Goal: Task Accomplishment & Management: Use online tool/utility

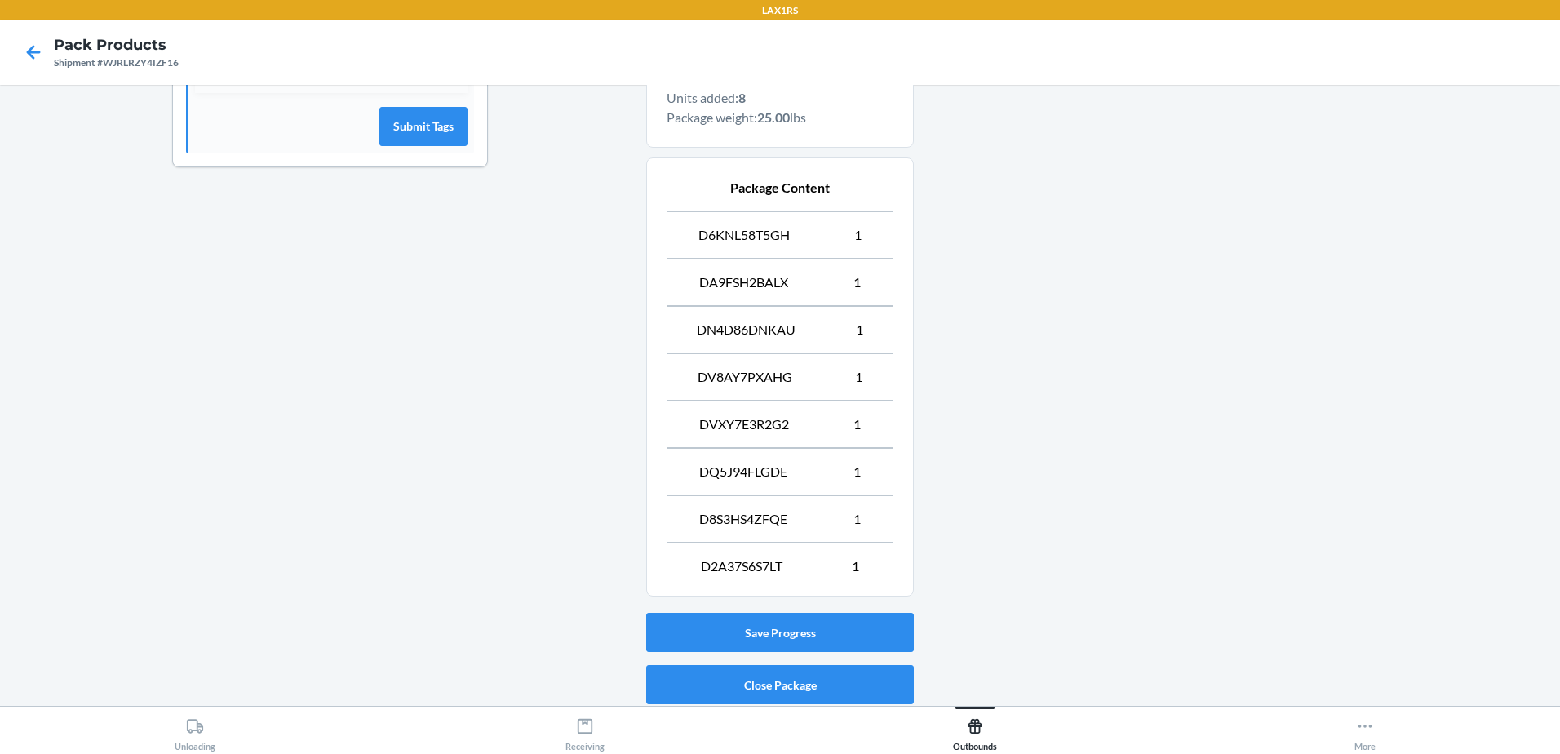
scroll to position [601, 0]
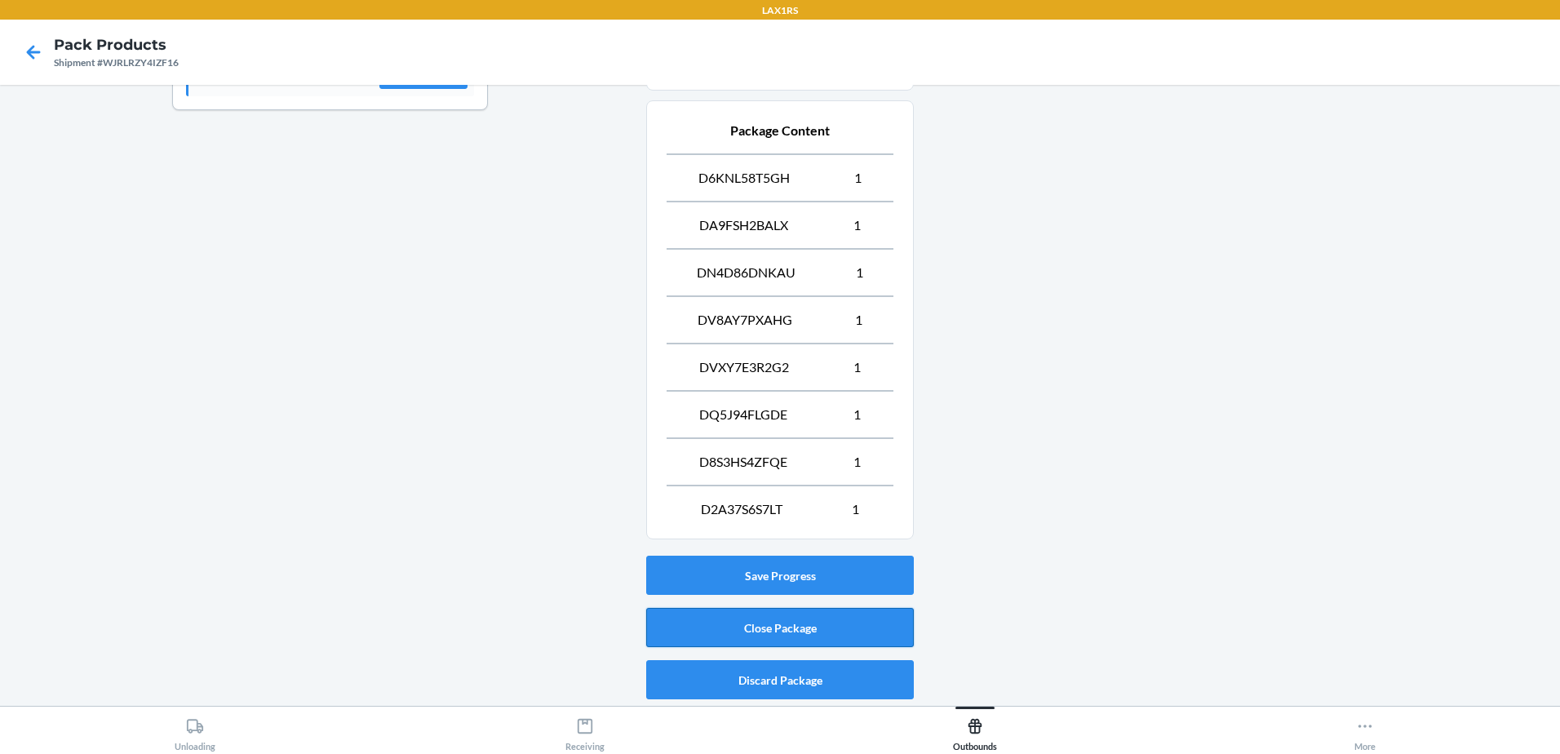
click at [806, 632] on button "Close Package" at bounding box center [780, 627] width 268 height 39
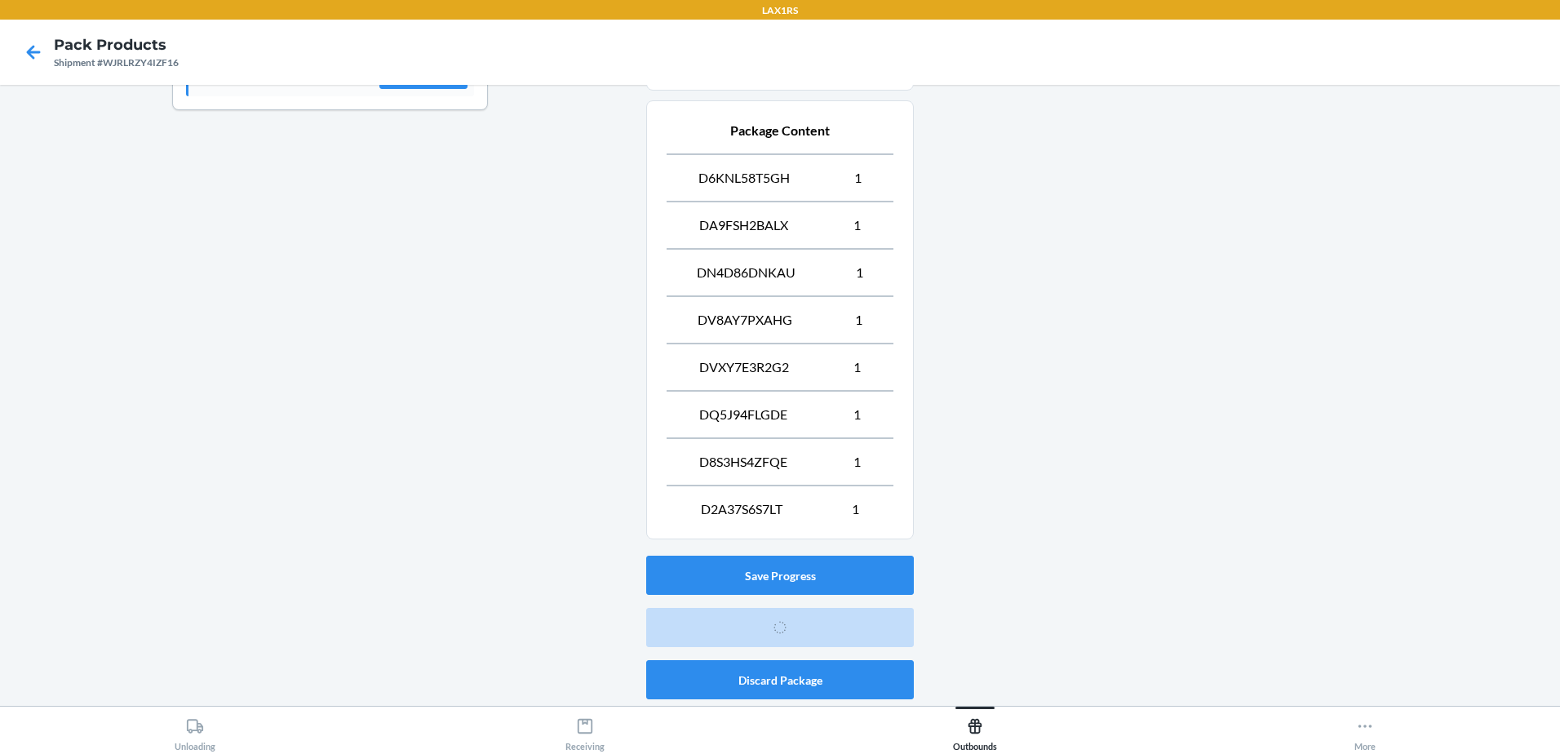
scroll to position [32, 0]
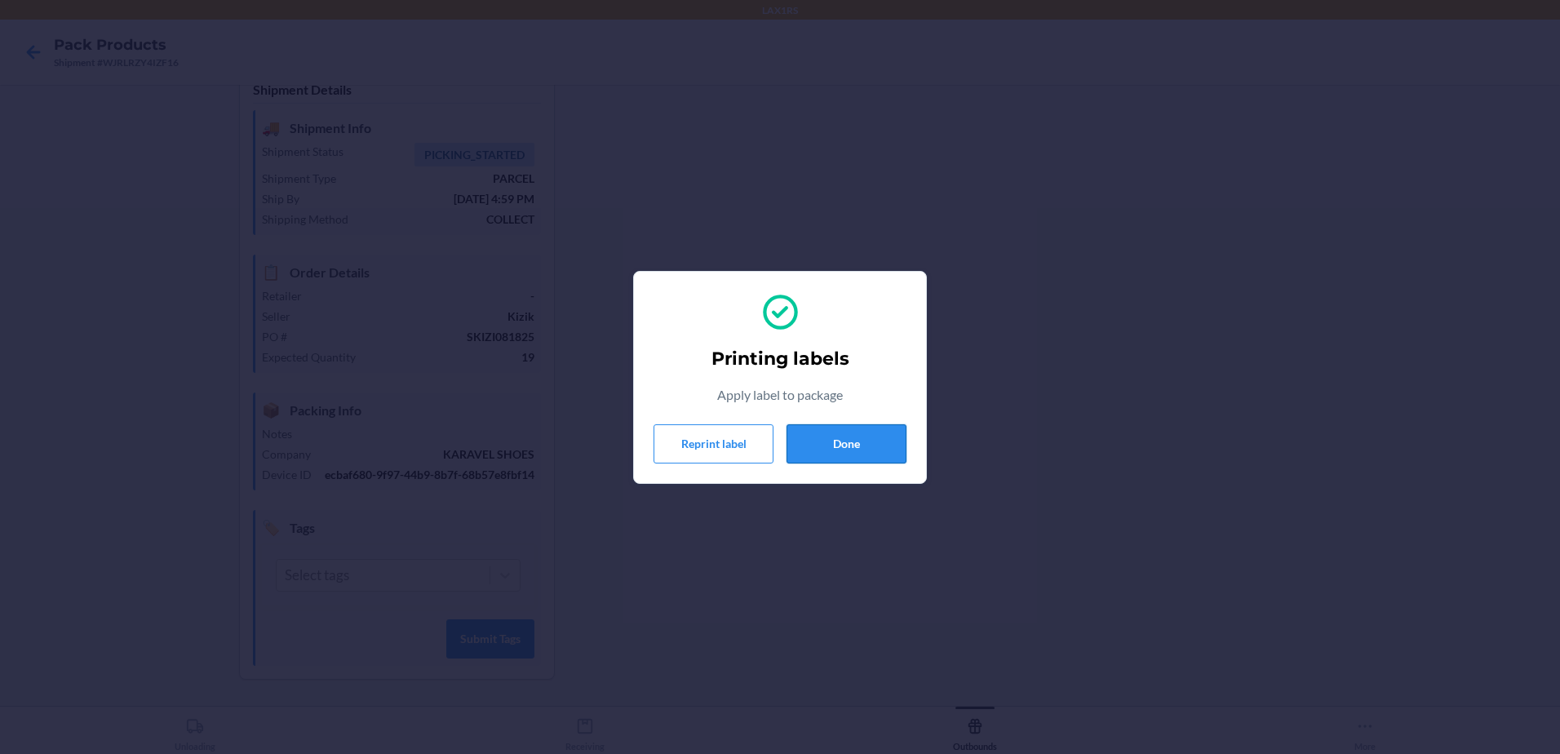
click at [850, 443] on button "Done" at bounding box center [847, 443] width 120 height 39
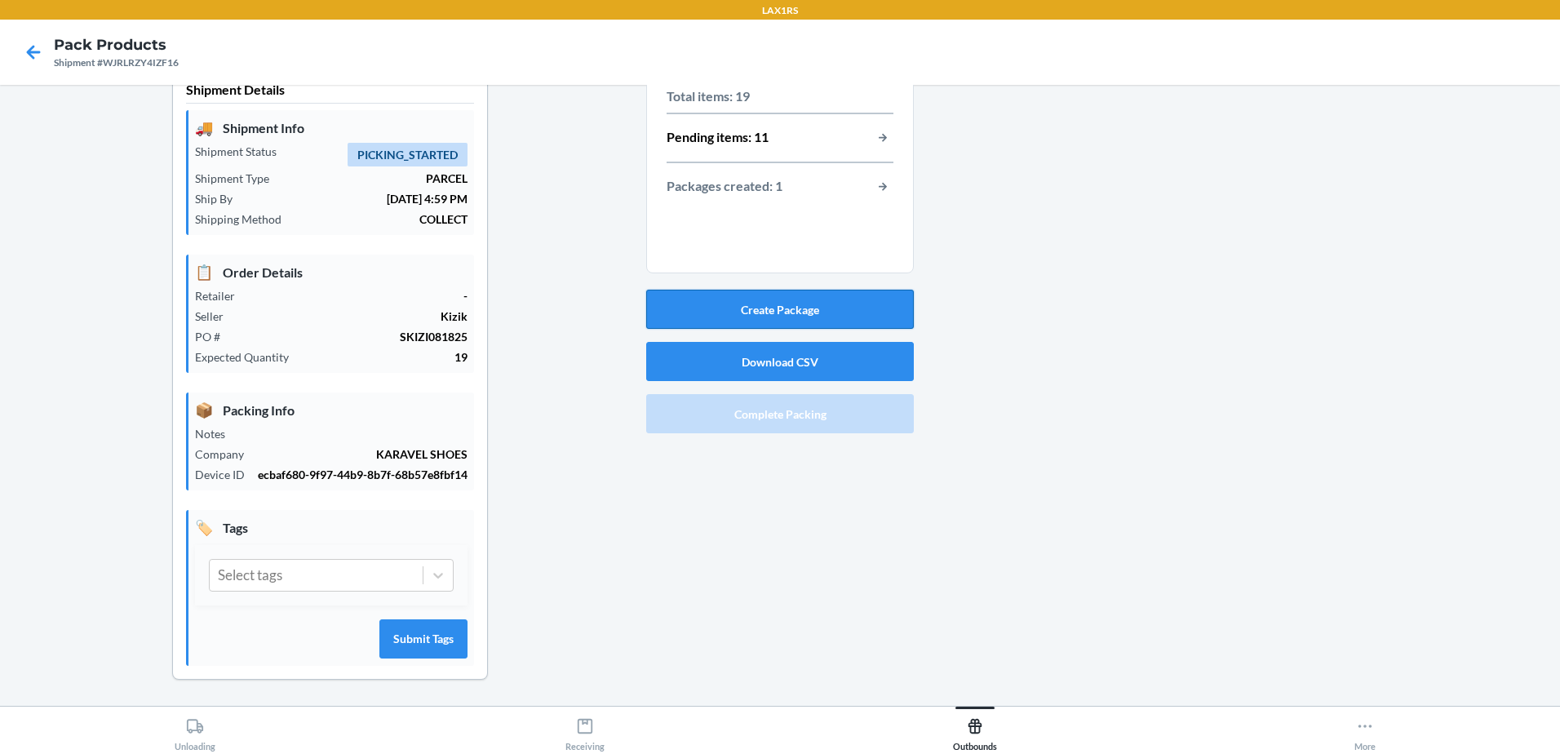
click at [812, 295] on button "Create Package" at bounding box center [780, 309] width 268 height 39
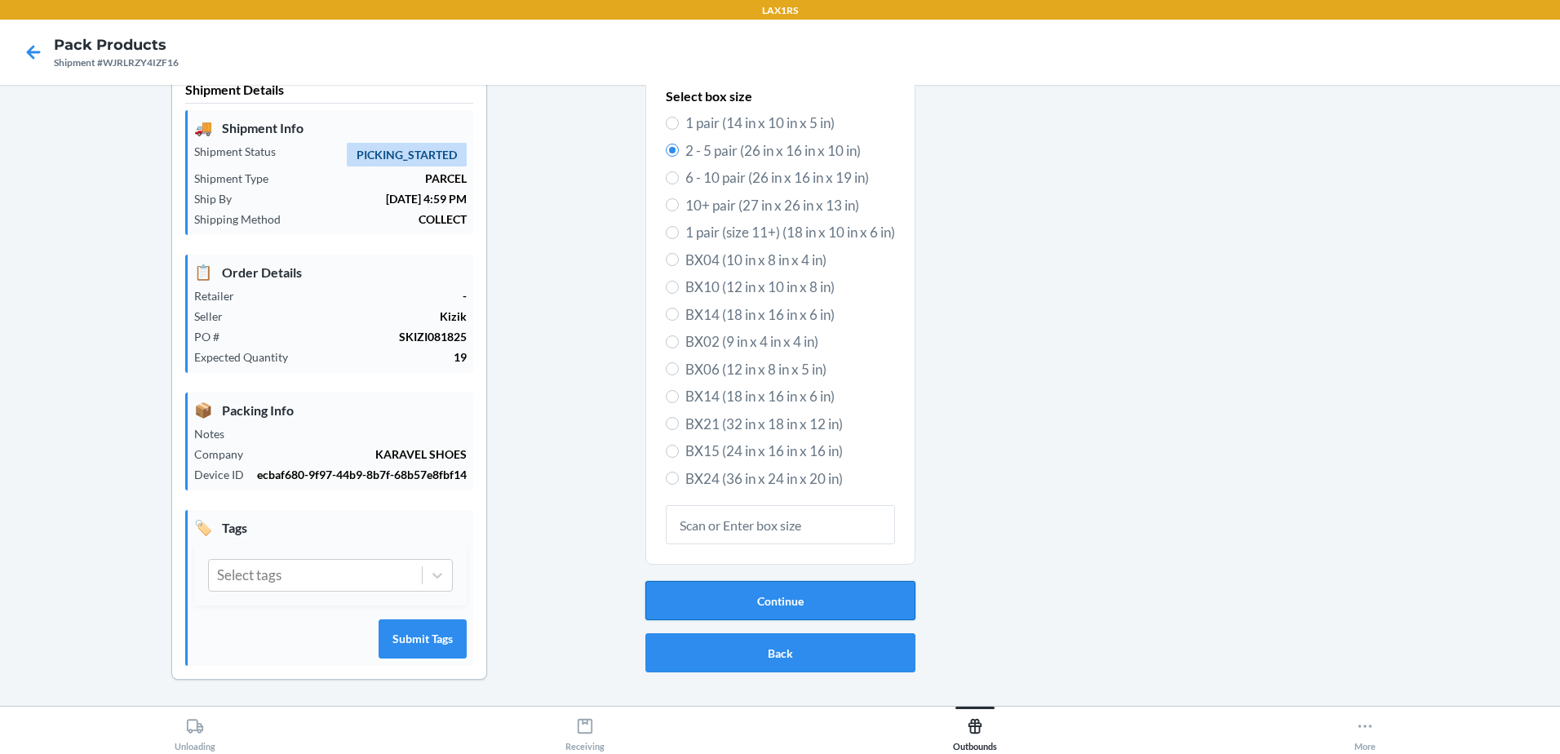
click at [819, 590] on button "Continue" at bounding box center [781, 600] width 270 height 39
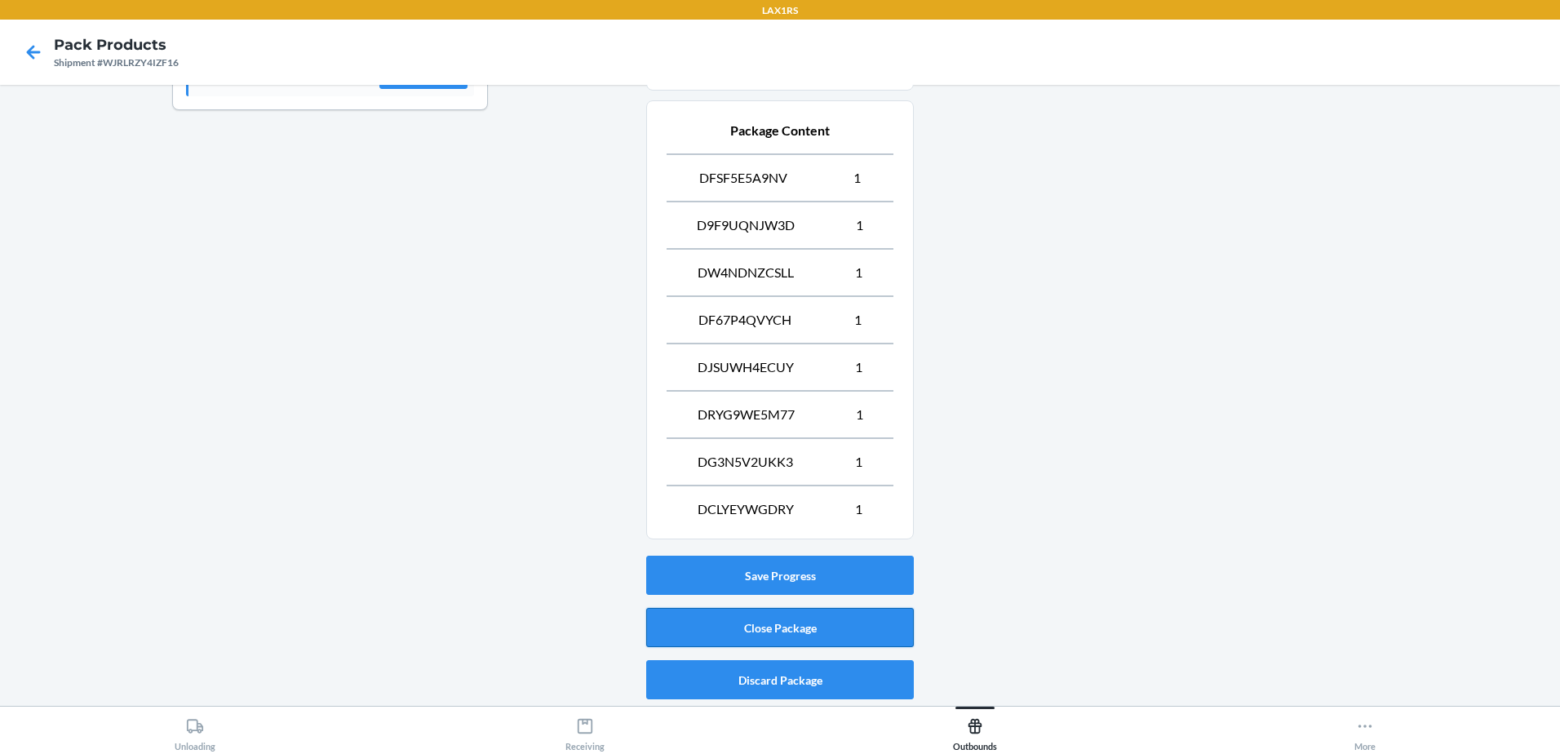
click at [811, 633] on button "Close Package" at bounding box center [780, 627] width 268 height 39
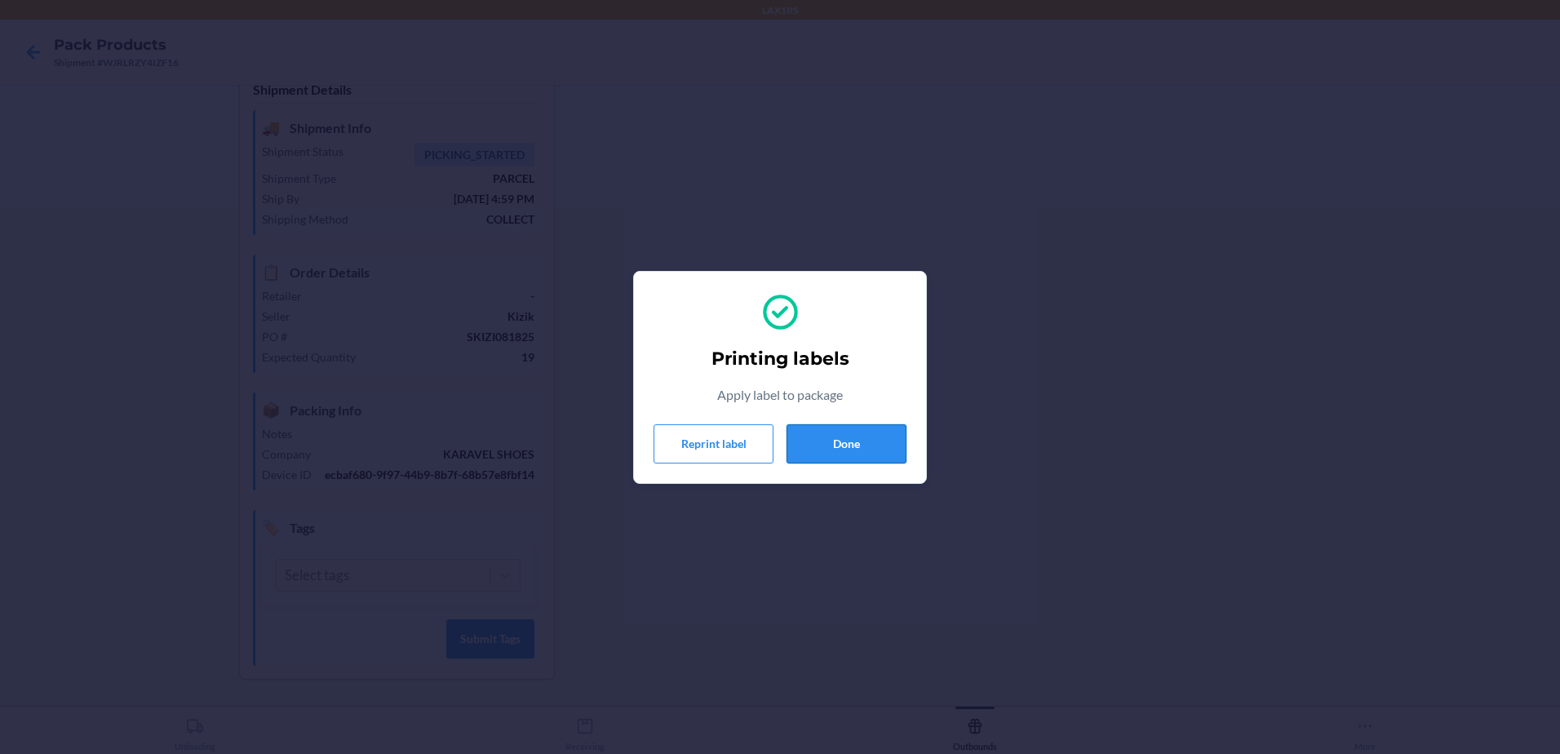
click at [825, 445] on button "Done" at bounding box center [847, 443] width 120 height 39
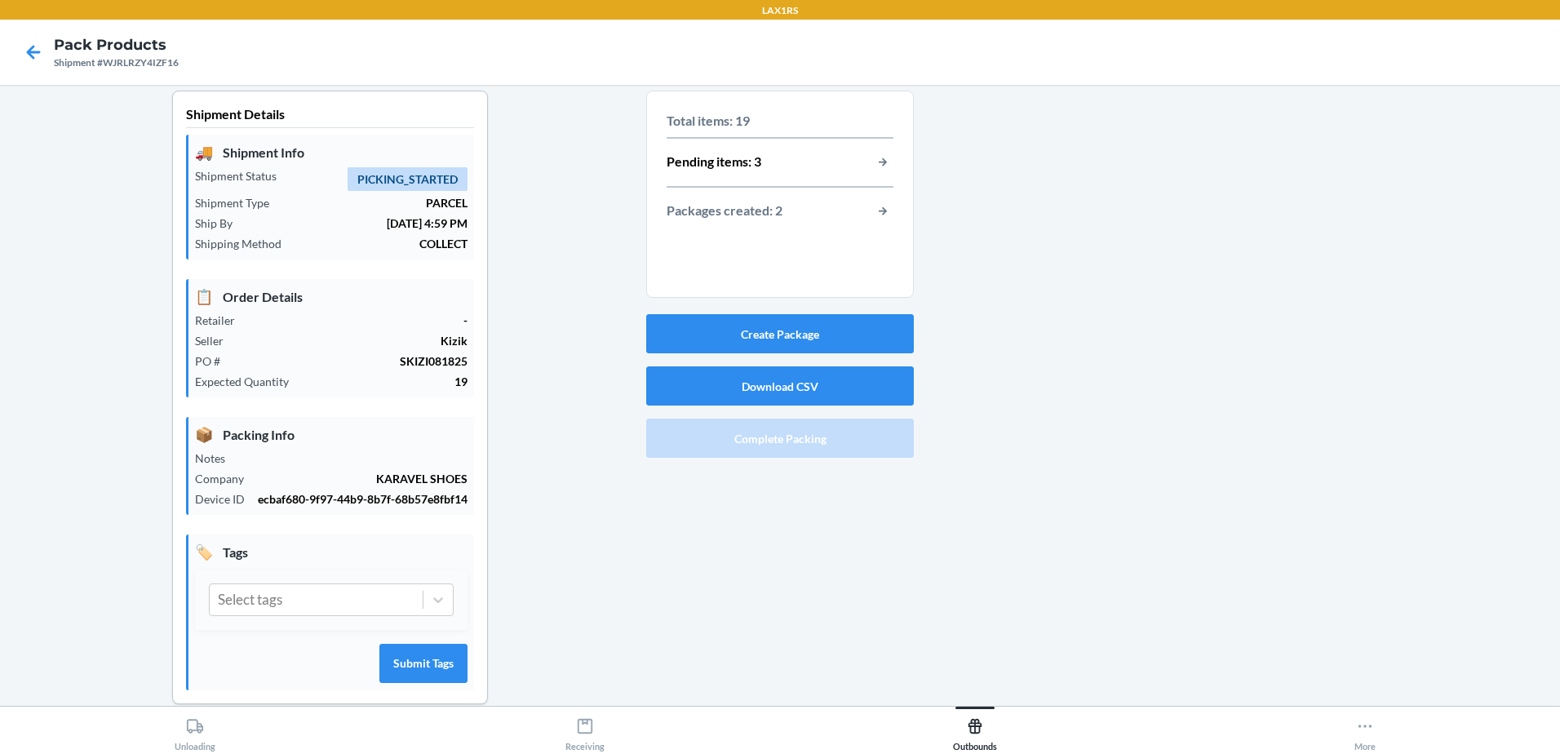
scroll to position [0, 0]
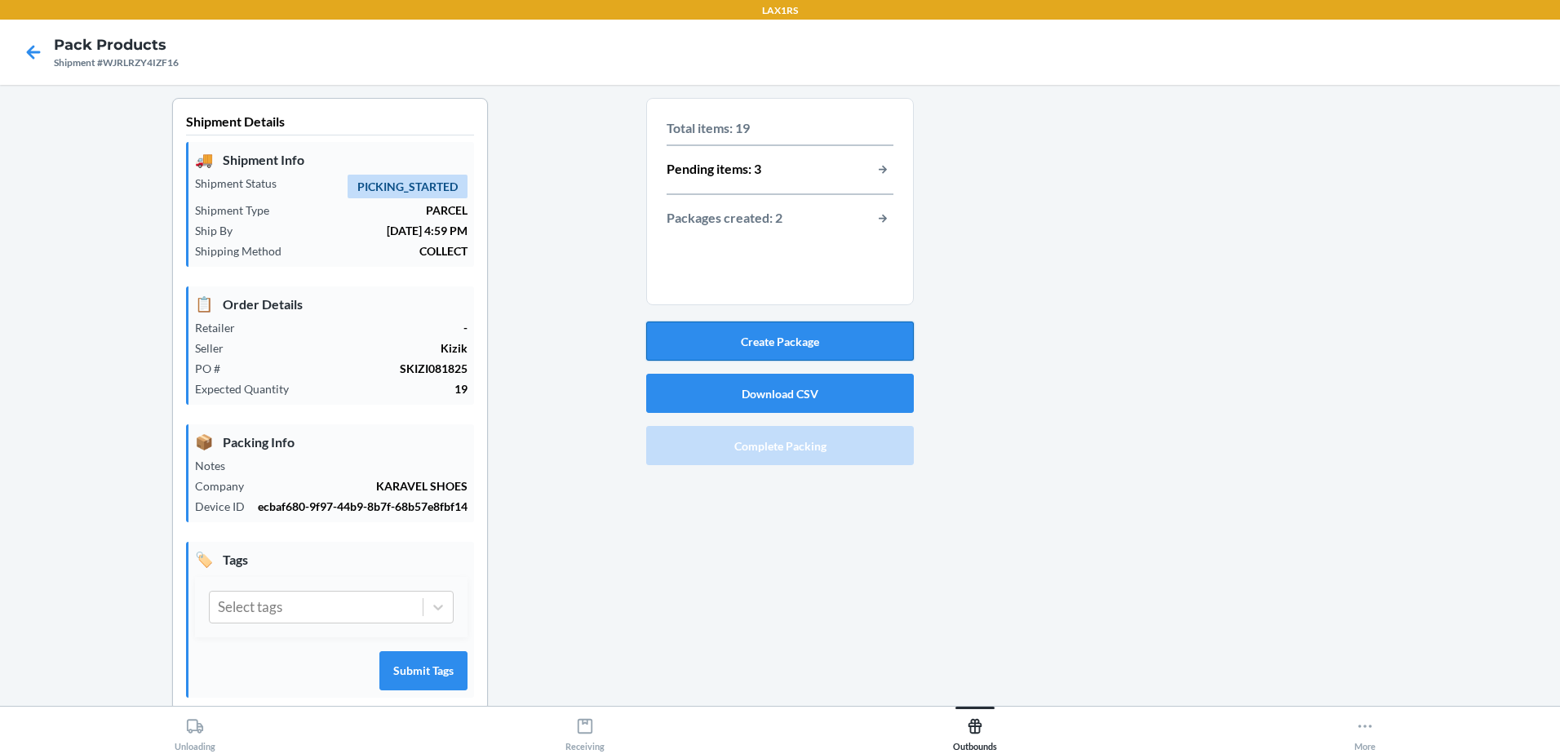
click at [816, 347] on button "Create Package" at bounding box center [780, 341] width 268 height 39
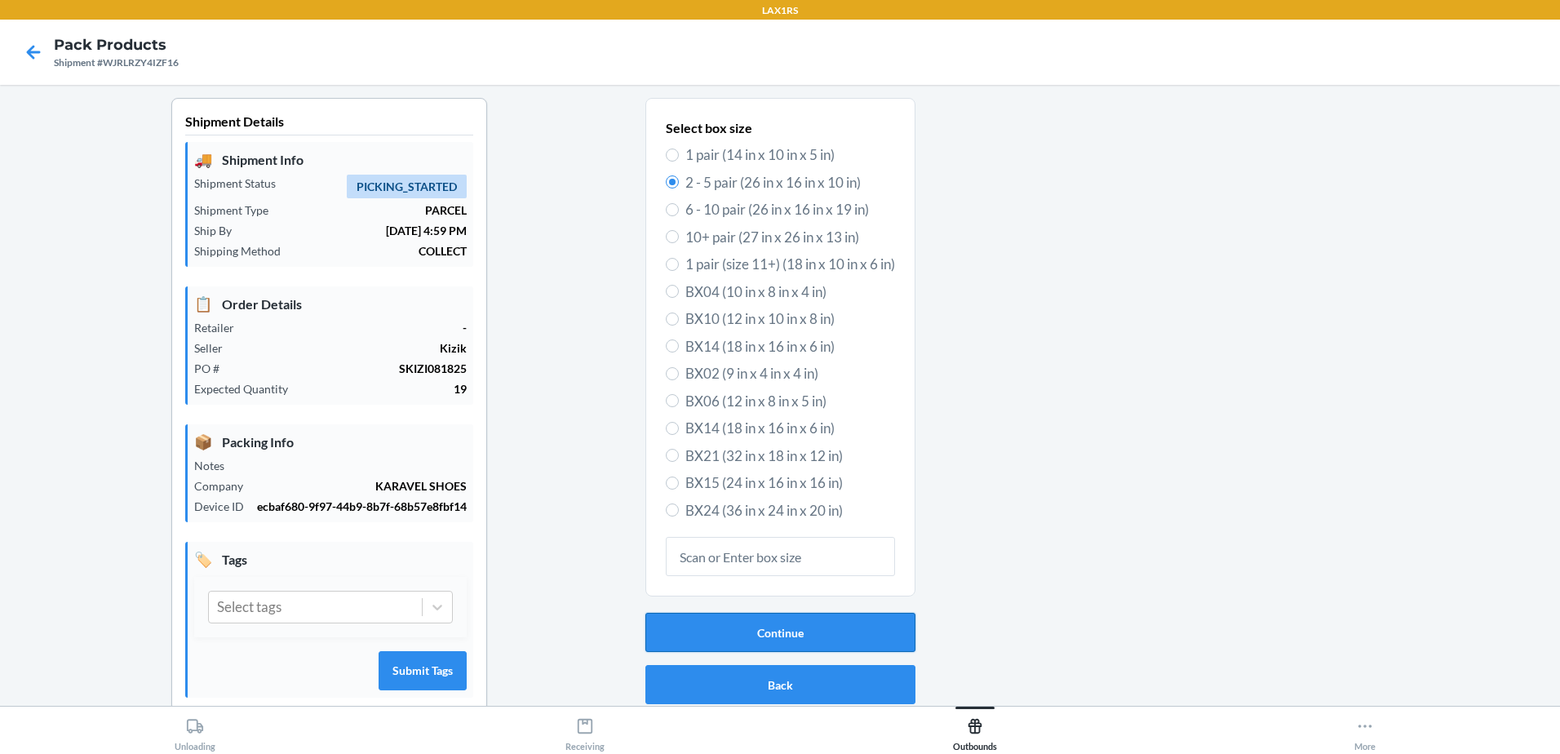
click at [796, 625] on button "Continue" at bounding box center [781, 632] width 270 height 39
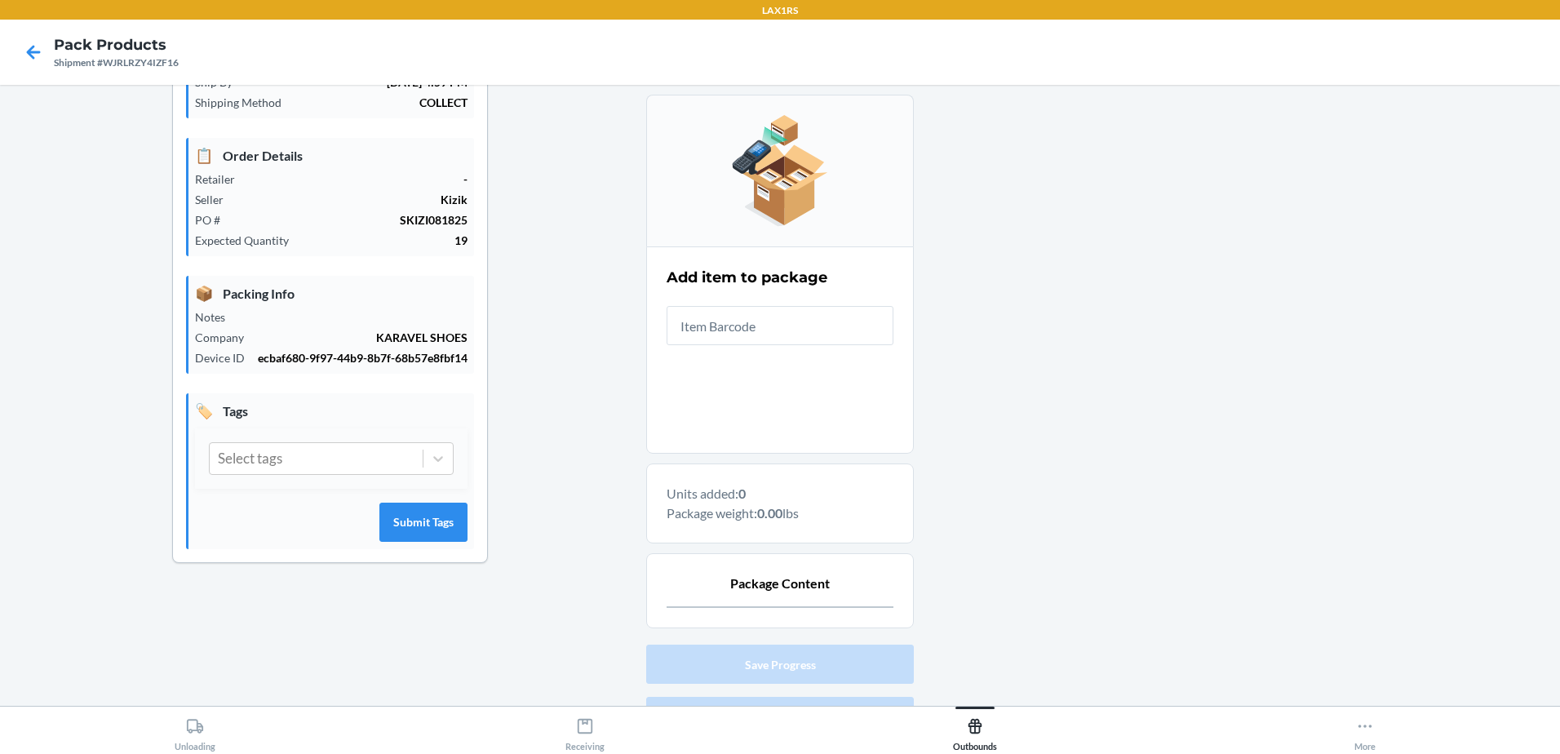
scroll to position [237, 0]
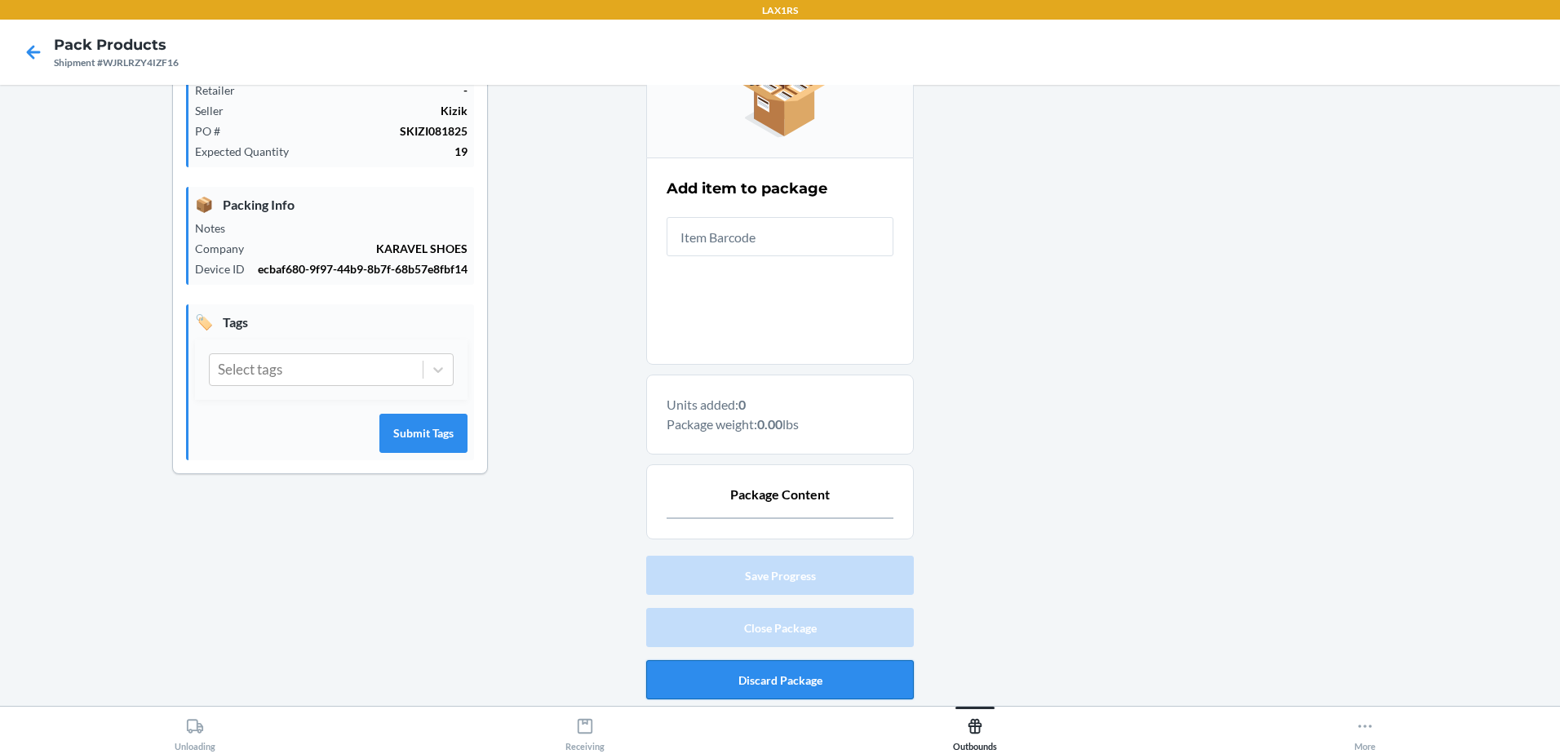
click at [822, 691] on button "Discard Package" at bounding box center [780, 679] width 268 height 39
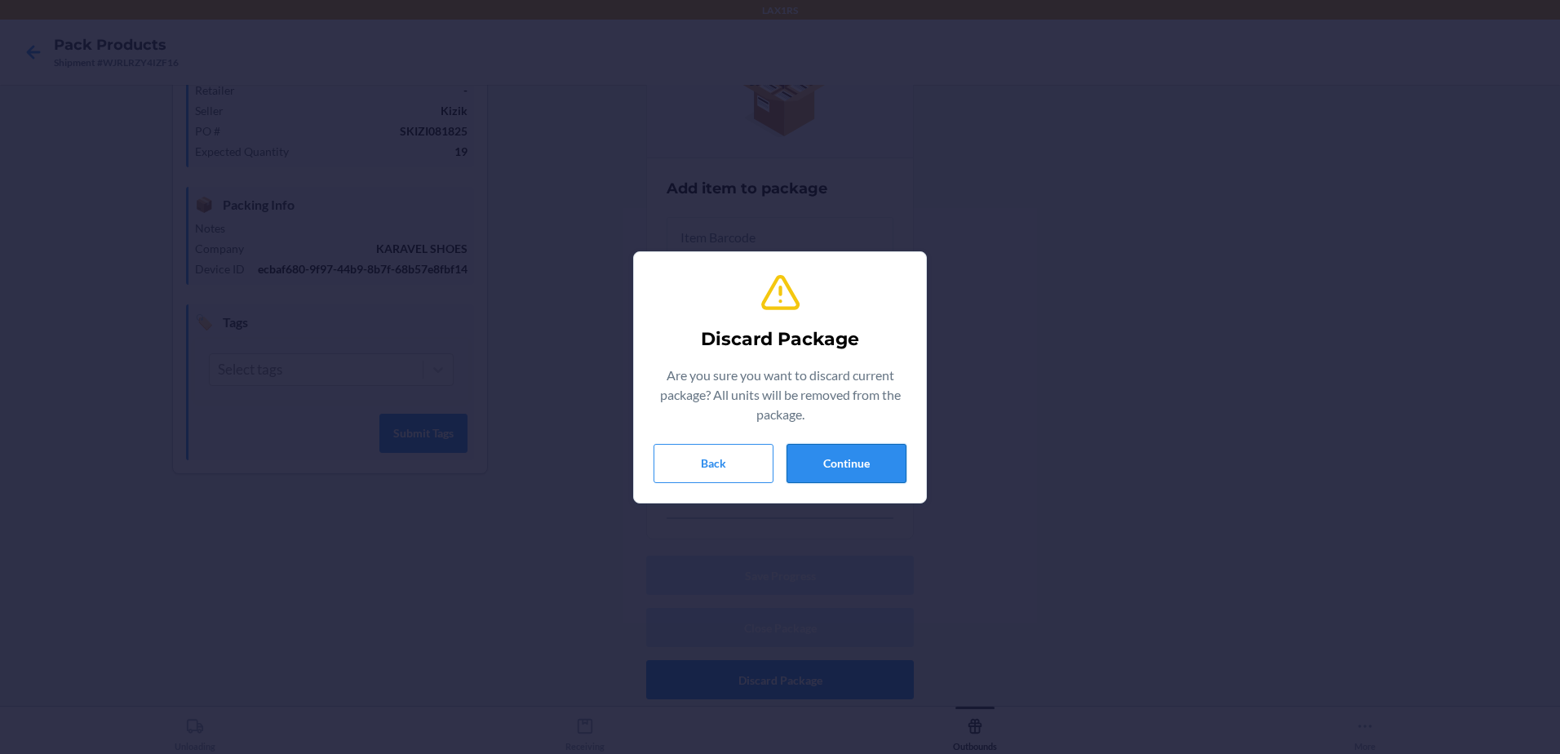
click at [870, 466] on button "Continue" at bounding box center [847, 463] width 120 height 39
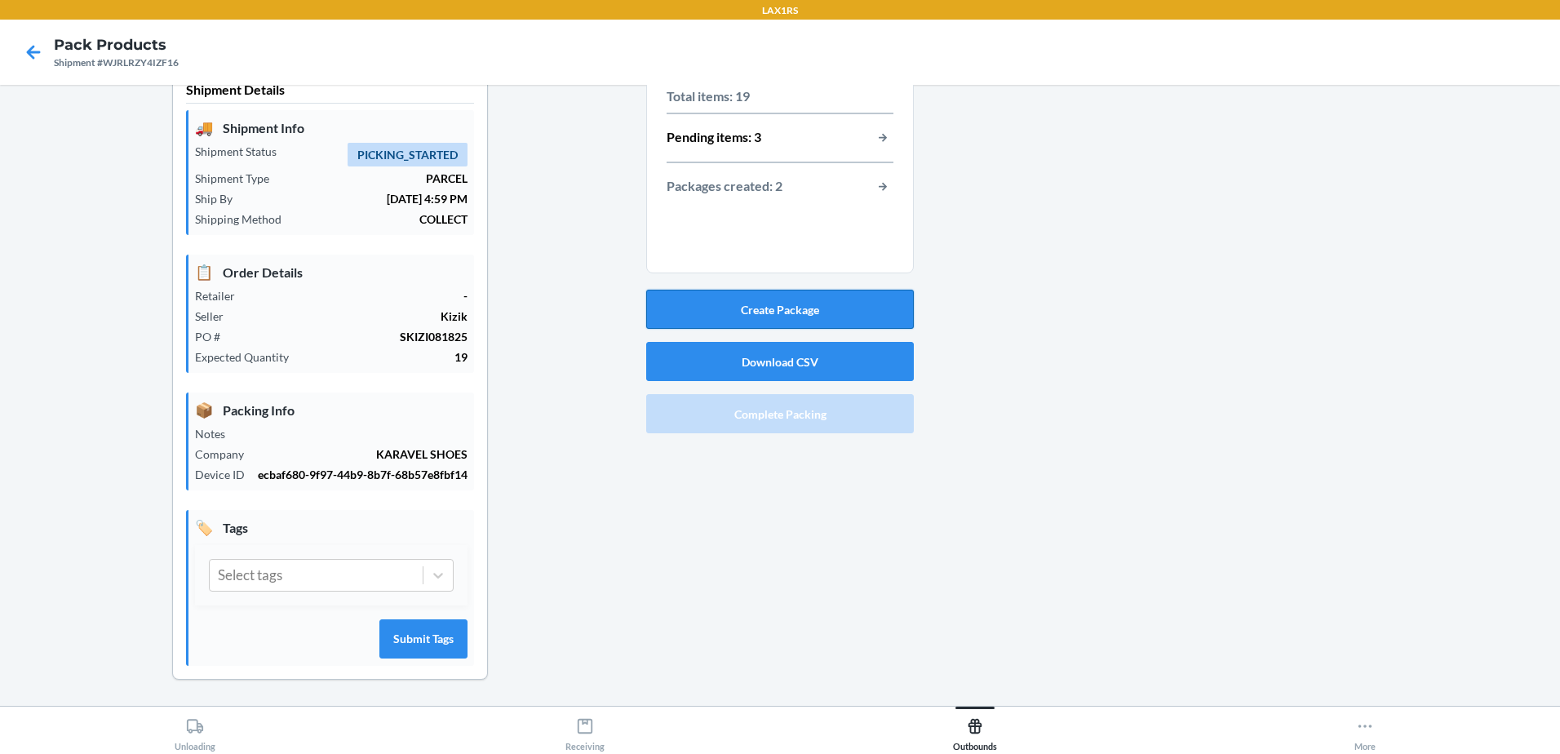
click at [871, 301] on button "Create Package" at bounding box center [780, 309] width 268 height 39
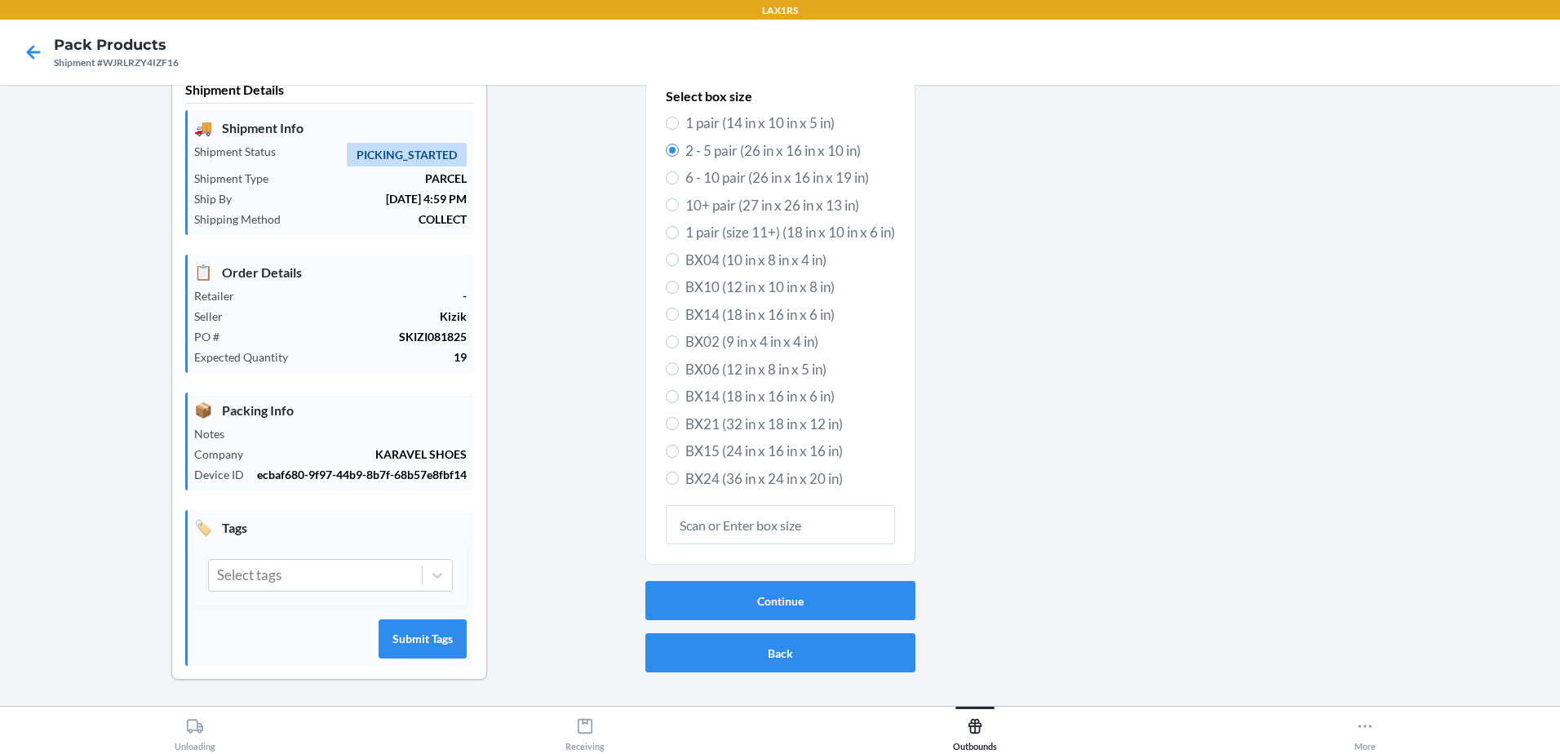
click at [674, 309] on label "BX14 (18 in x 16 in x 6 in)" at bounding box center [780, 314] width 229 height 21
click at [674, 309] on input "BX14 (18 in x 16 in x 6 in)" at bounding box center [672, 314] width 13 height 13
radio input "true"
radio input "false"
click at [764, 592] on button "Continue" at bounding box center [781, 600] width 270 height 39
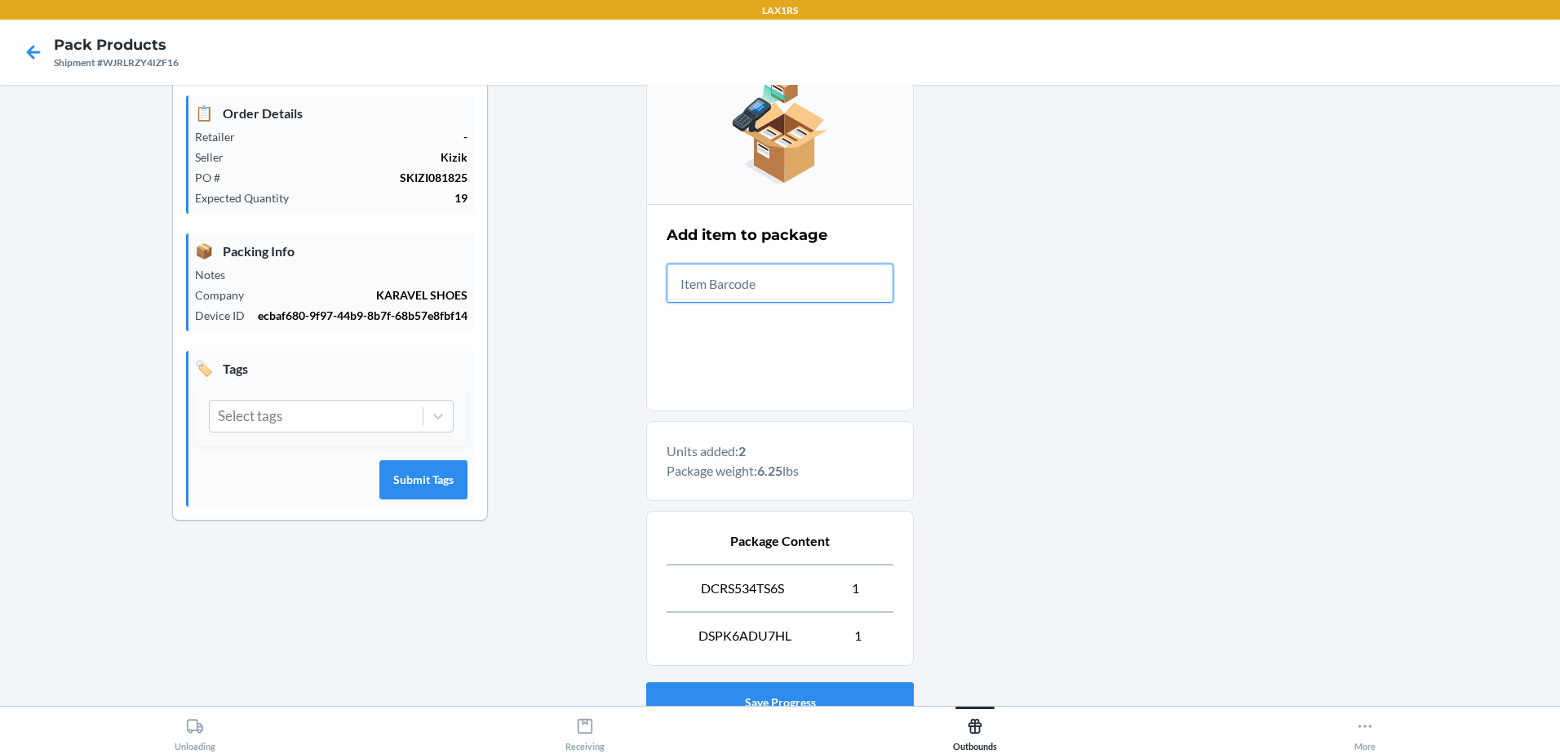
scroll to position [317, 0]
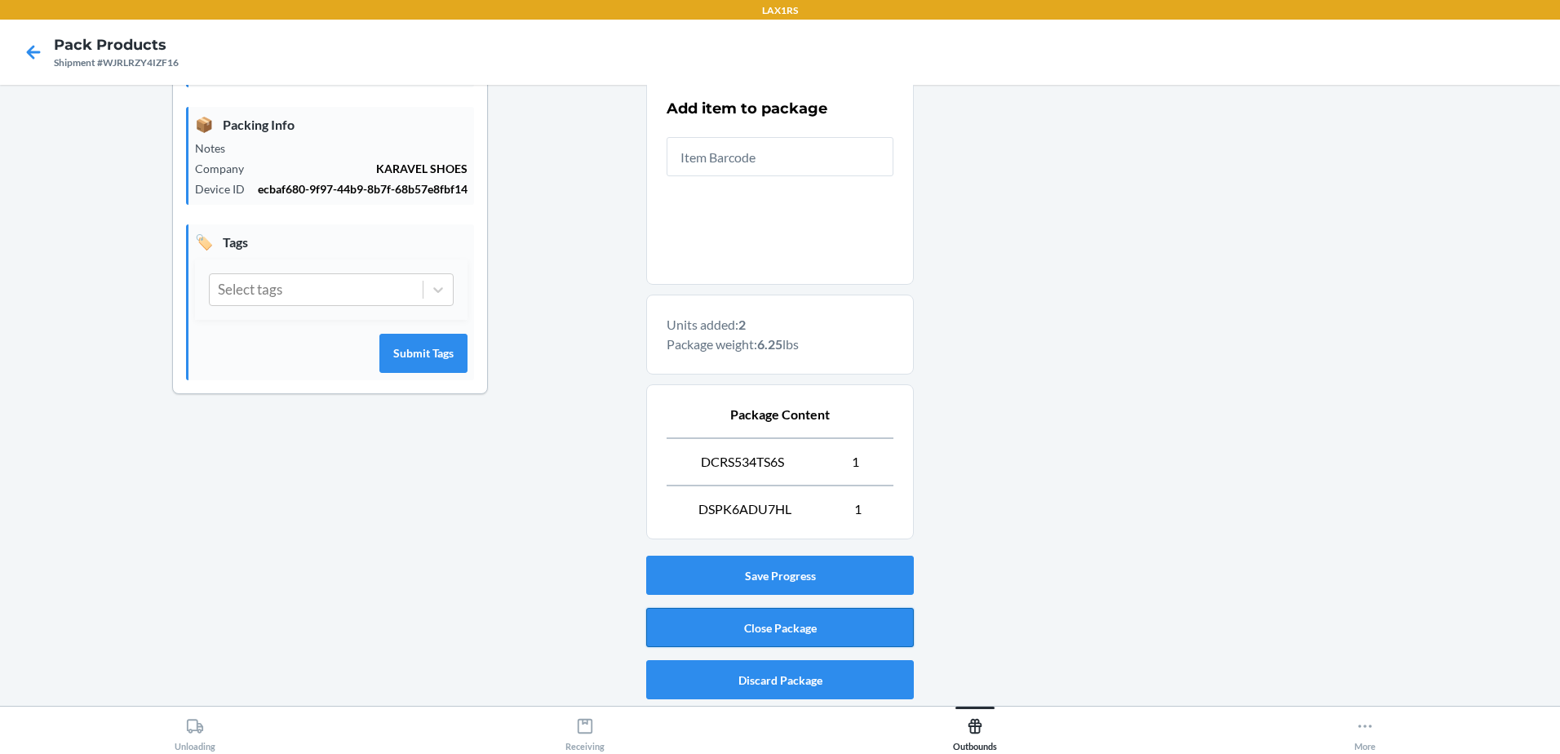
click at [803, 621] on button "Close Package" at bounding box center [780, 627] width 268 height 39
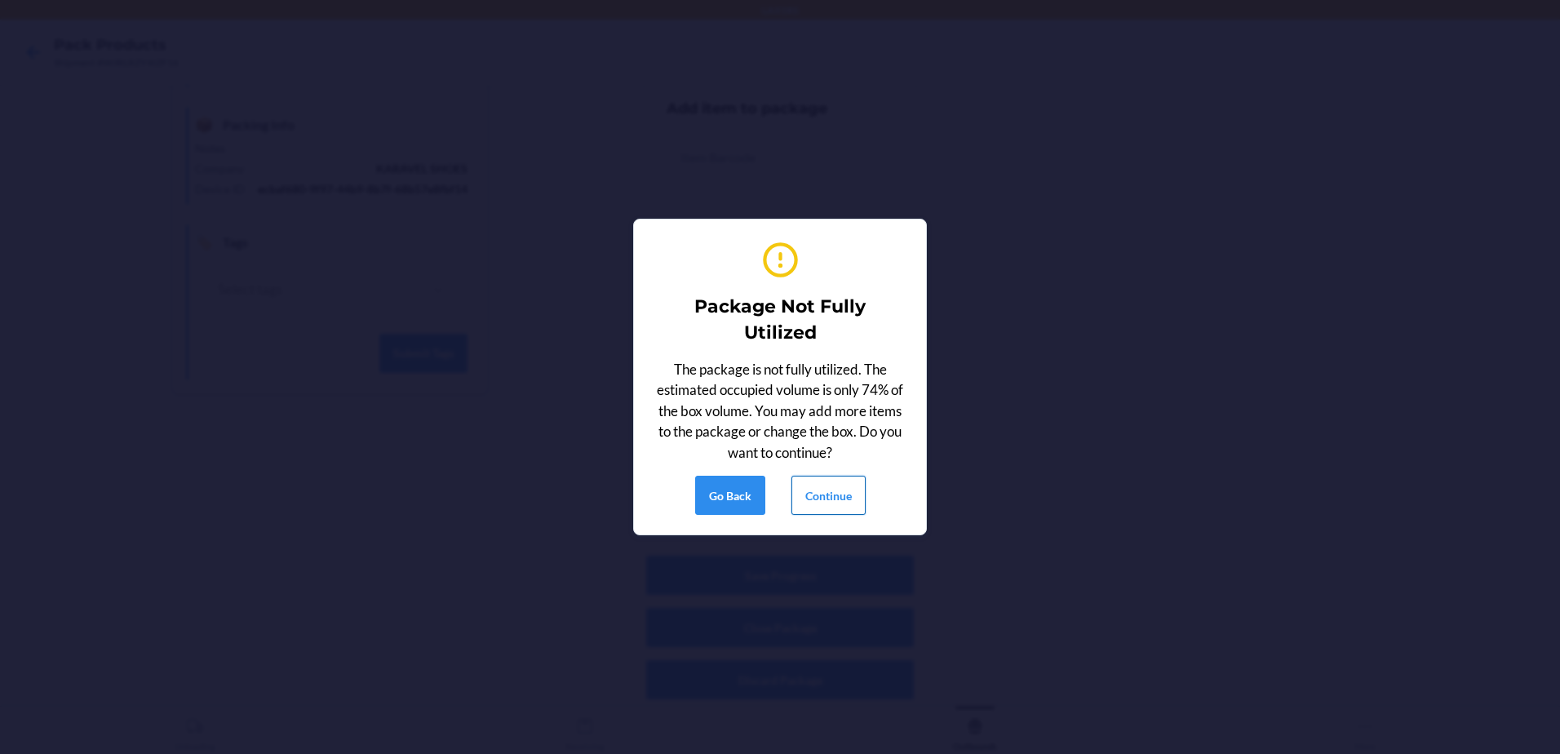
click at [851, 483] on button "Continue" at bounding box center [829, 495] width 74 height 39
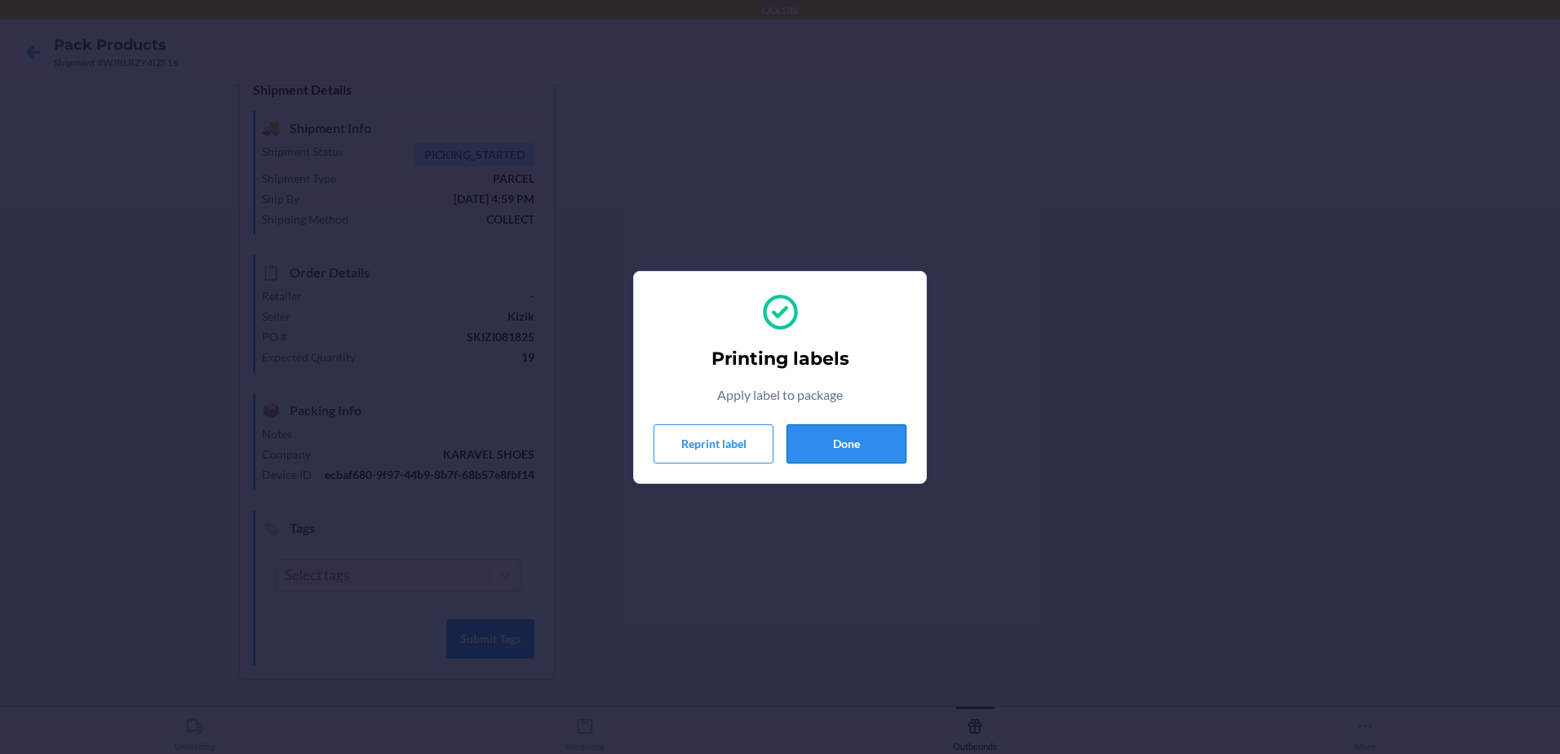
click at [852, 438] on button "Done" at bounding box center [847, 443] width 120 height 39
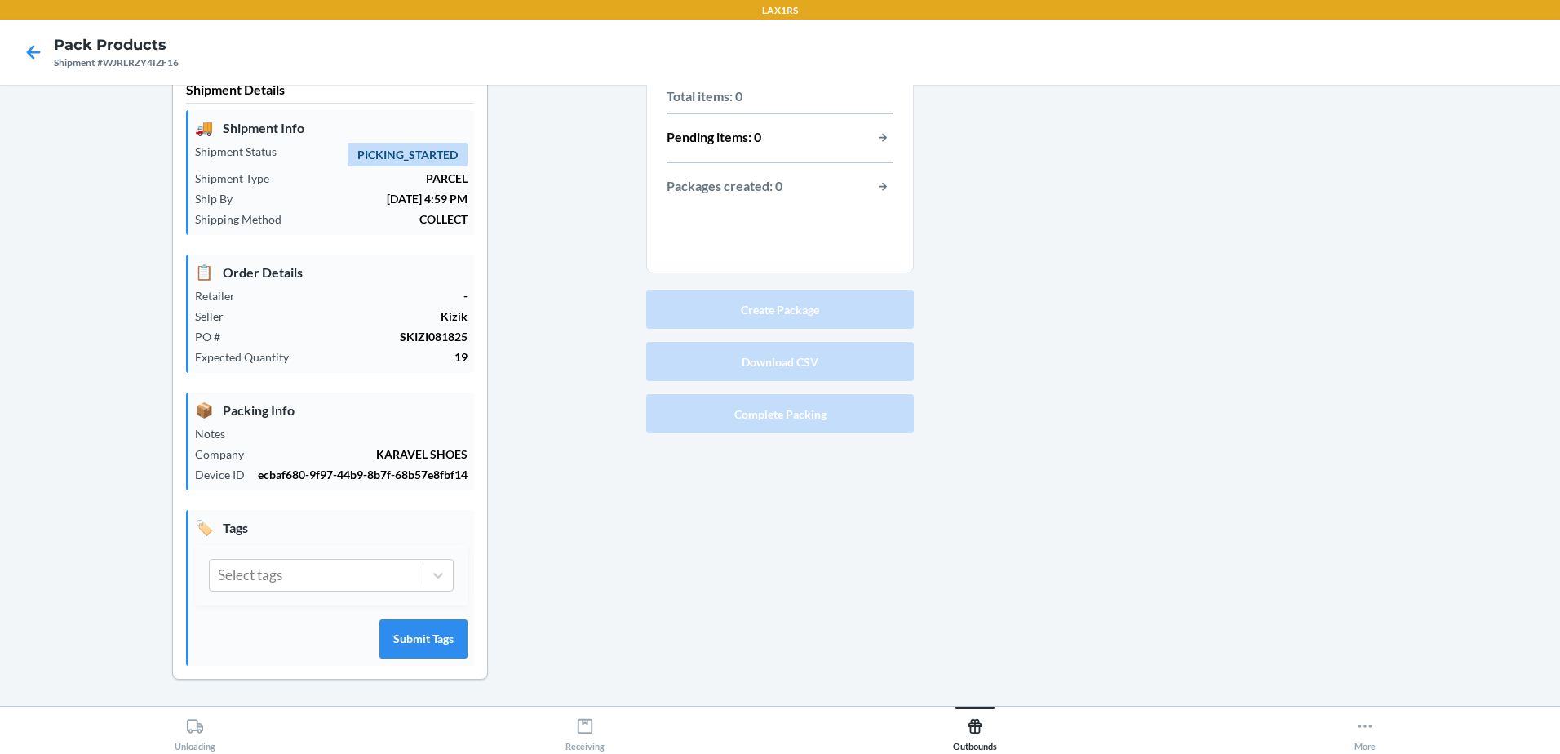
scroll to position [0, 0]
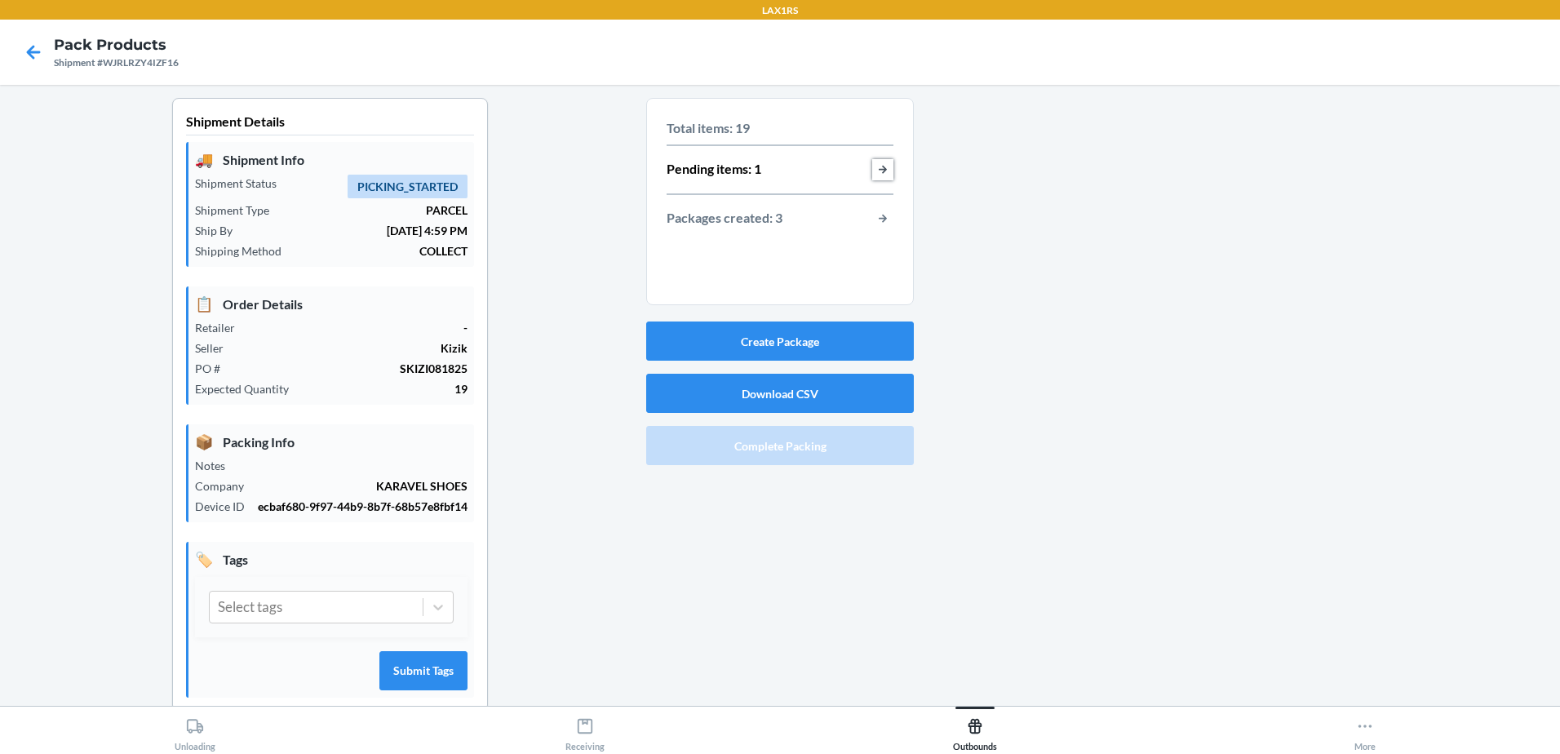
click at [876, 168] on button "button-view-pending-items" at bounding box center [882, 169] width 21 height 21
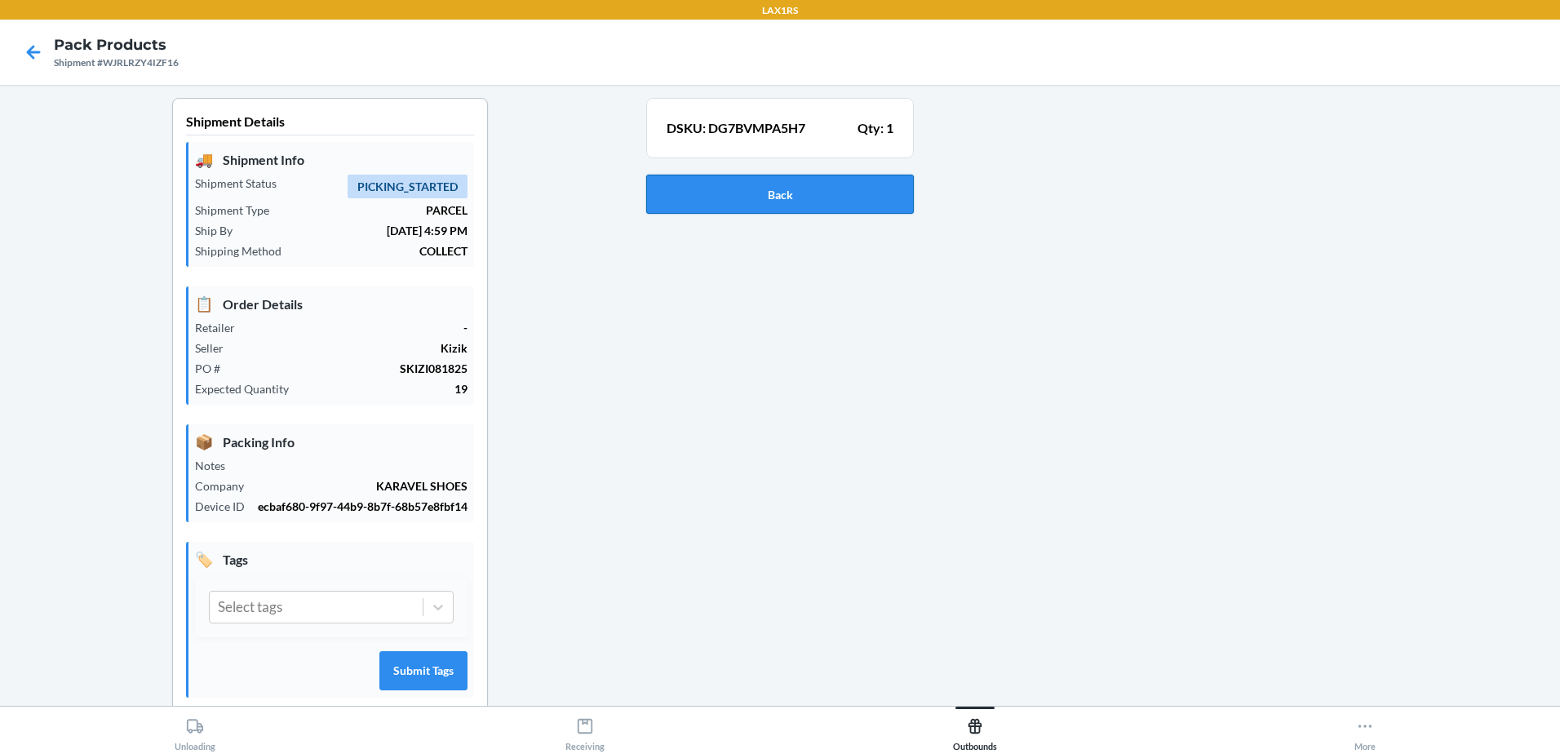
click at [823, 193] on button "Back" at bounding box center [780, 194] width 268 height 39
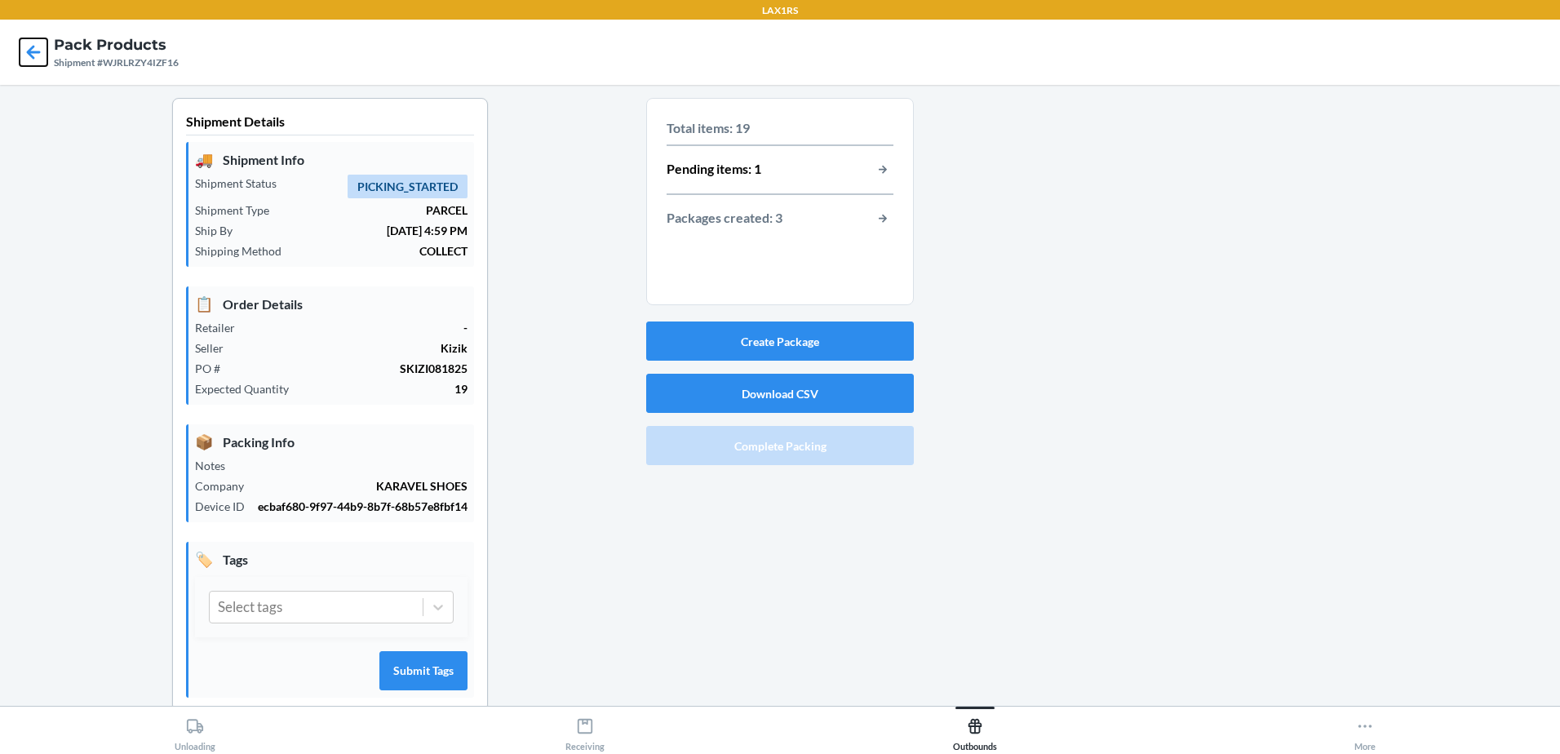
click at [36, 41] on icon at bounding box center [34, 52] width 28 height 28
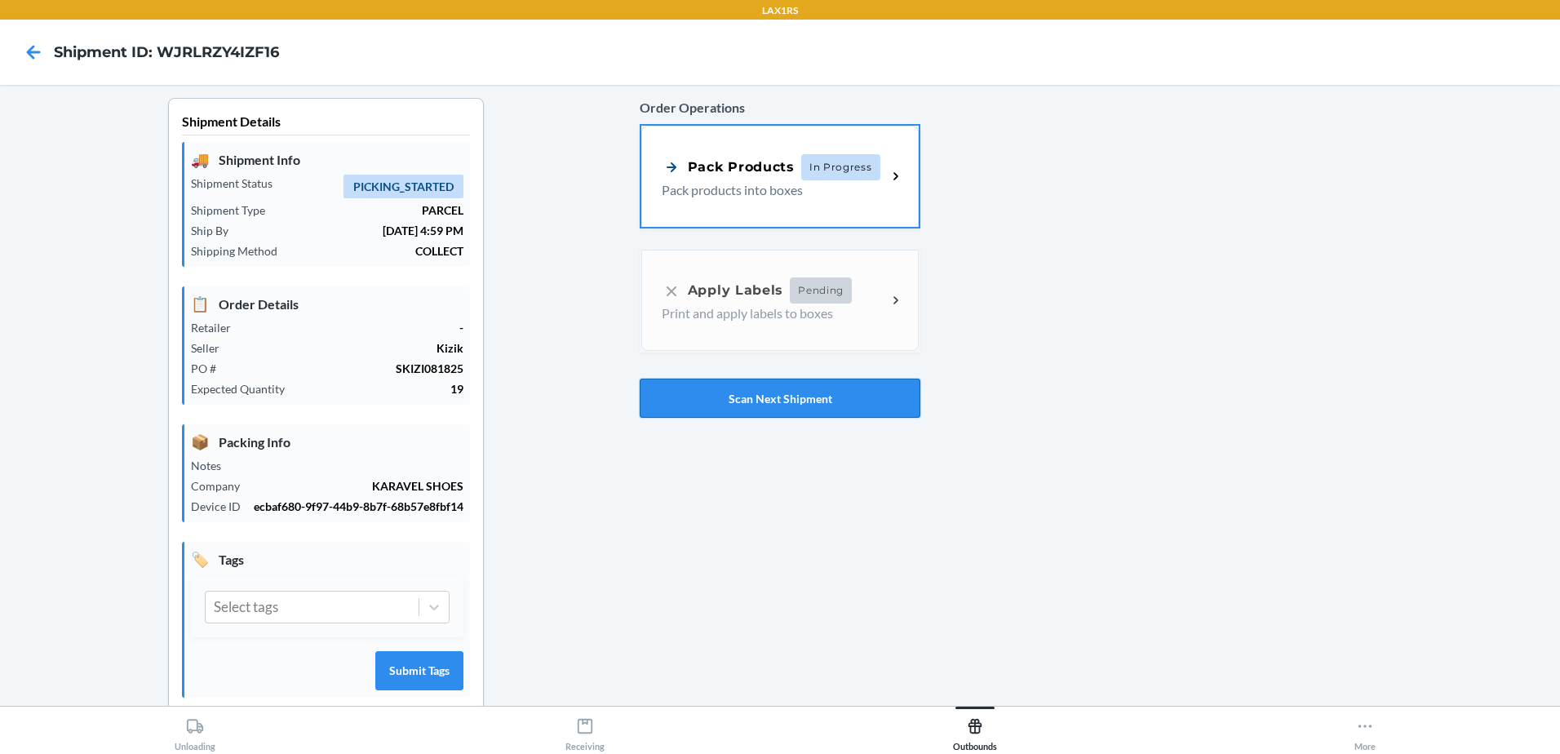
click at [784, 393] on button "Scan Next Shipment" at bounding box center [780, 398] width 281 height 39
